Goal: Transaction & Acquisition: Purchase product/service

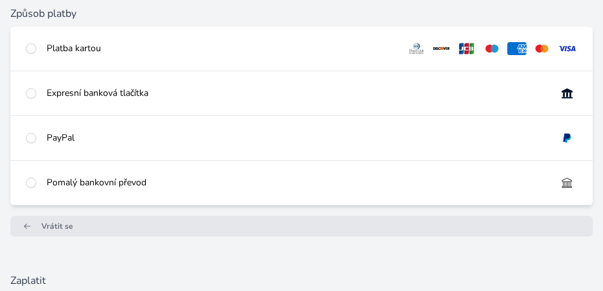
scroll to position [157, 0]
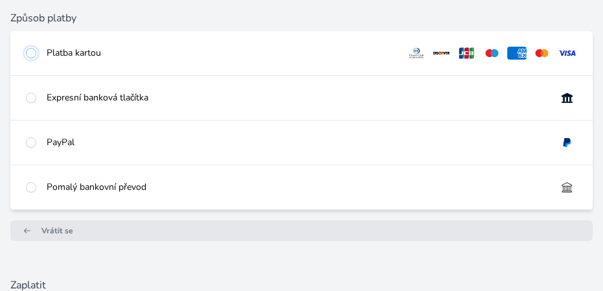
click at [36, 58] on input "radio" at bounding box center [31, 53] width 10 height 10
radio input "true"
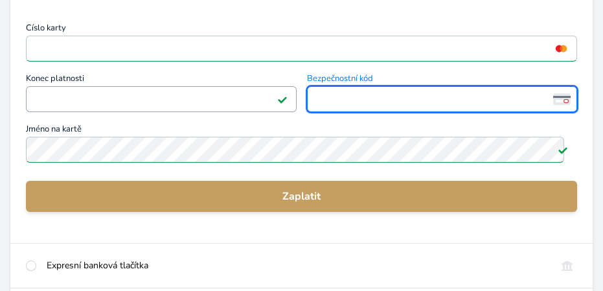
scroll to position [240, 0]
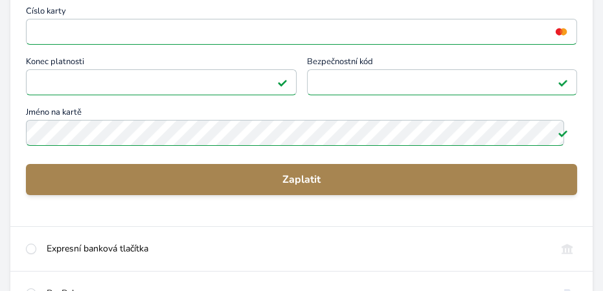
click at [290, 187] on span "Zaplatit" at bounding box center [301, 180] width 530 height 16
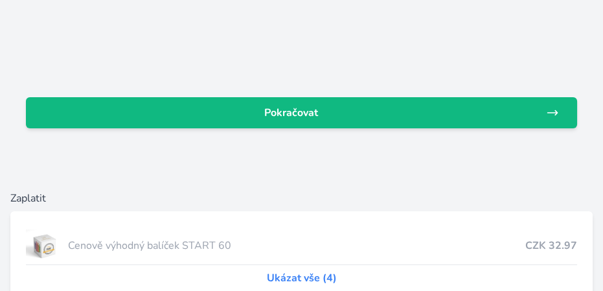
scroll to position [190, 0]
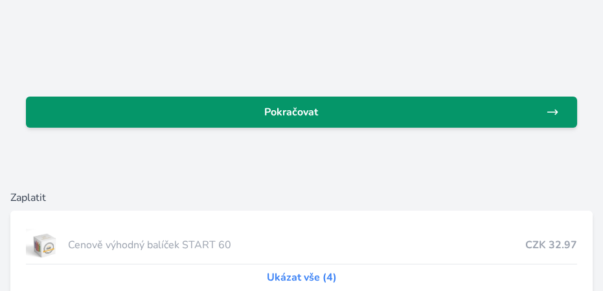
click at [295, 120] on span "Pokračovat" at bounding box center [291, 112] width 510 height 16
